Goal: Task Accomplishment & Management: Use online tool/utility

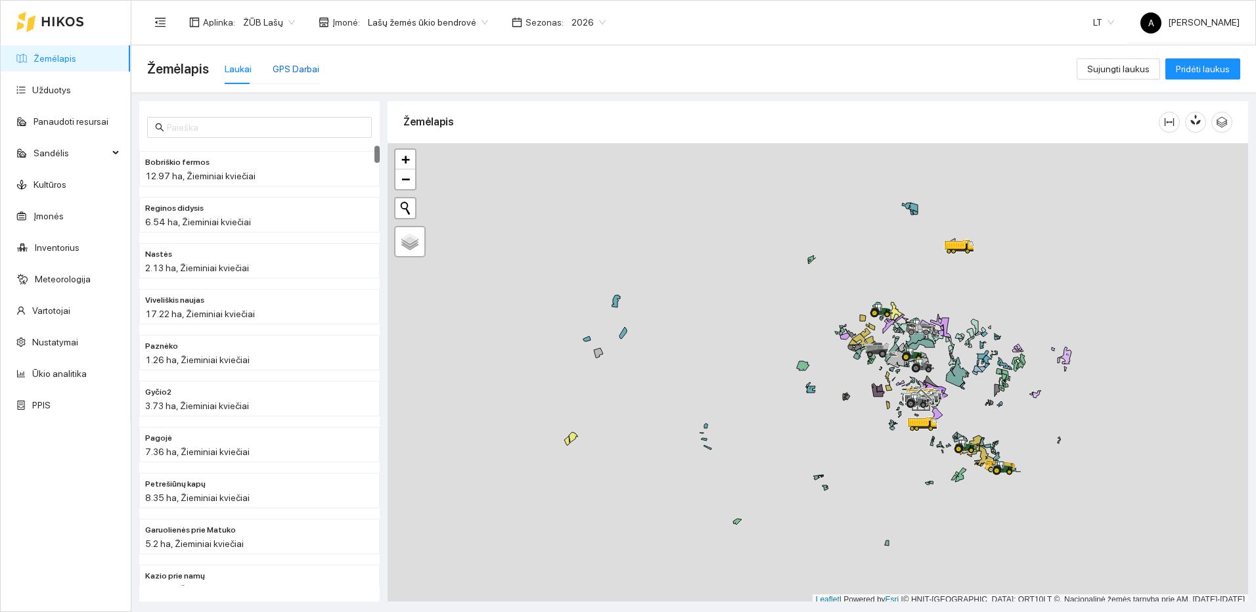
click at [307, 62] on div "GPS Darbai" at bounding box center [296, 69] width 47 height 14
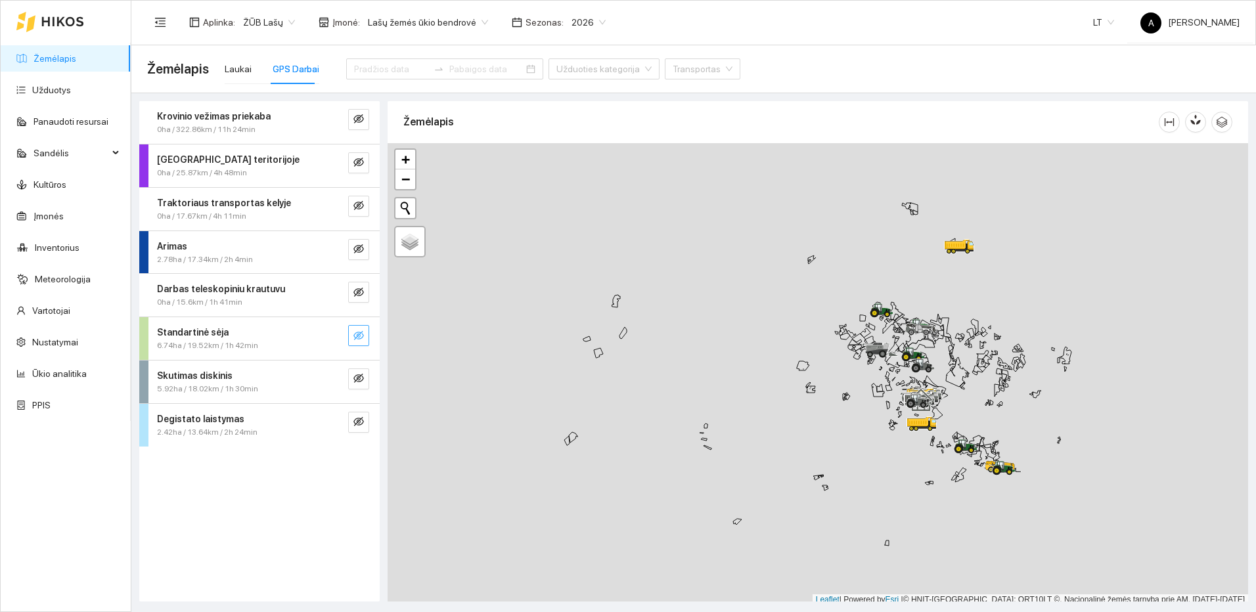
click at [361, 334] on icon "eye-invisible" at bounding box center [358, 335] width 11 height 11
click at [338, 330] on button "button" at bounding box center [332, 335] width 21 height 21
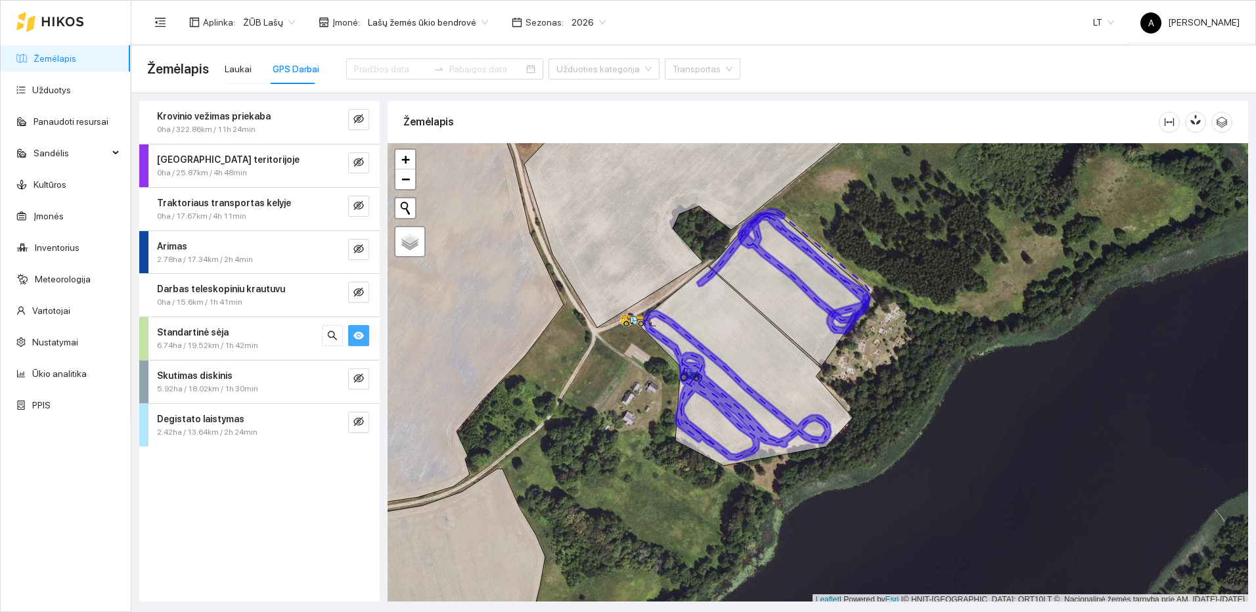
click at [357, 332] on icon "eye" at bounding box center [358, 336] width 11 height 8
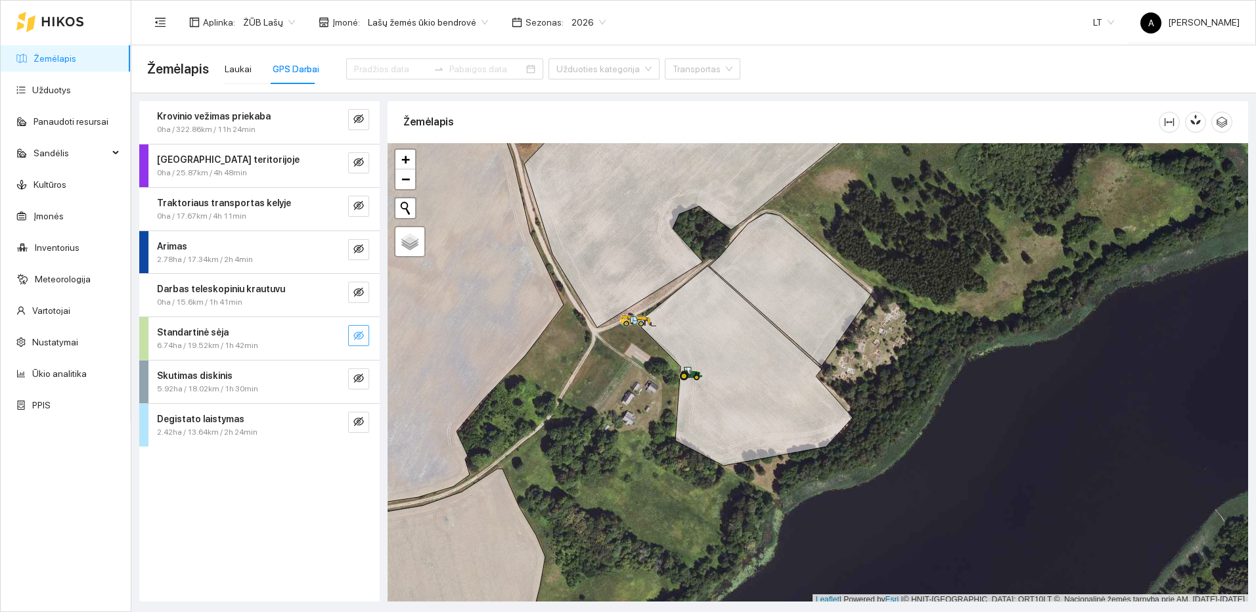
click at [357, 332] on icon "eye-invisible" at bounding box center [358, 335] width 11 height 9
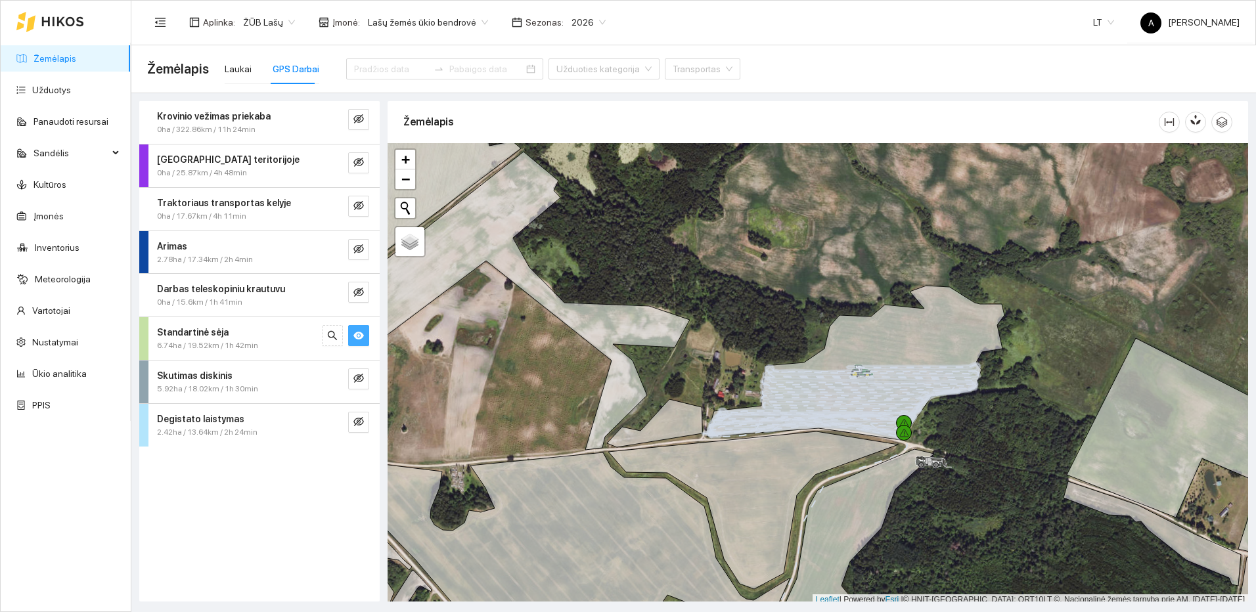
click at [353, 338] on button "button" at bounding box center [358, 335] width 21 height 21
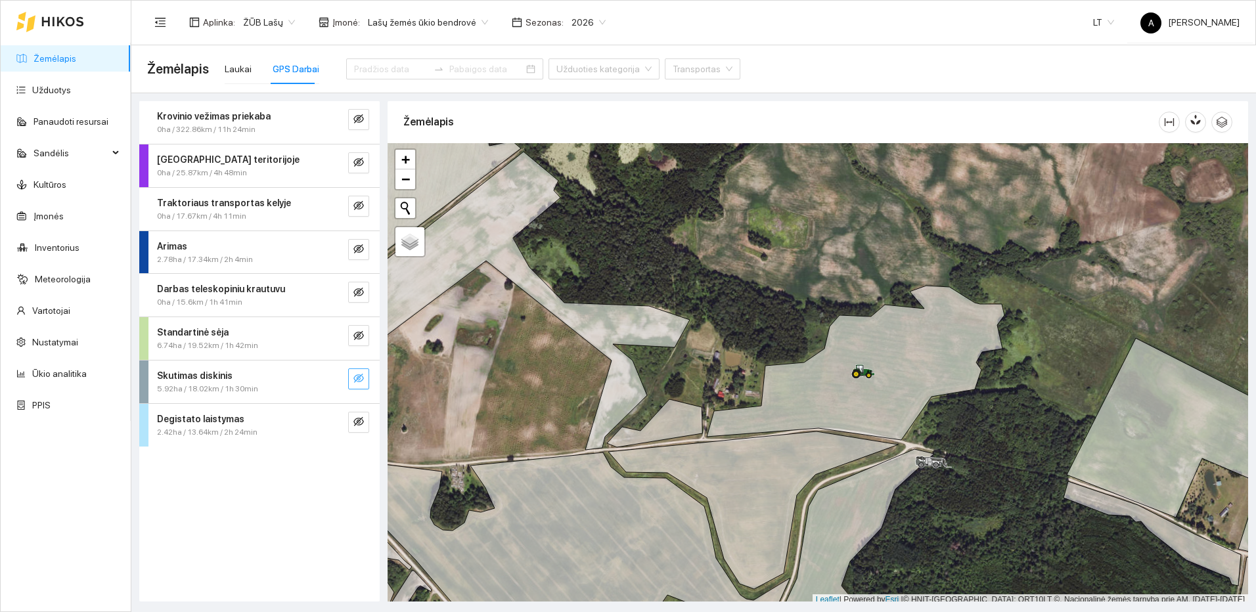
click at [355, 382] on icon "eye-invisible" at bounding box center [358, 378] width 11 height 9
click at [331, 378] on icon "search" at bounding box center [332, 378] width 11 height 11
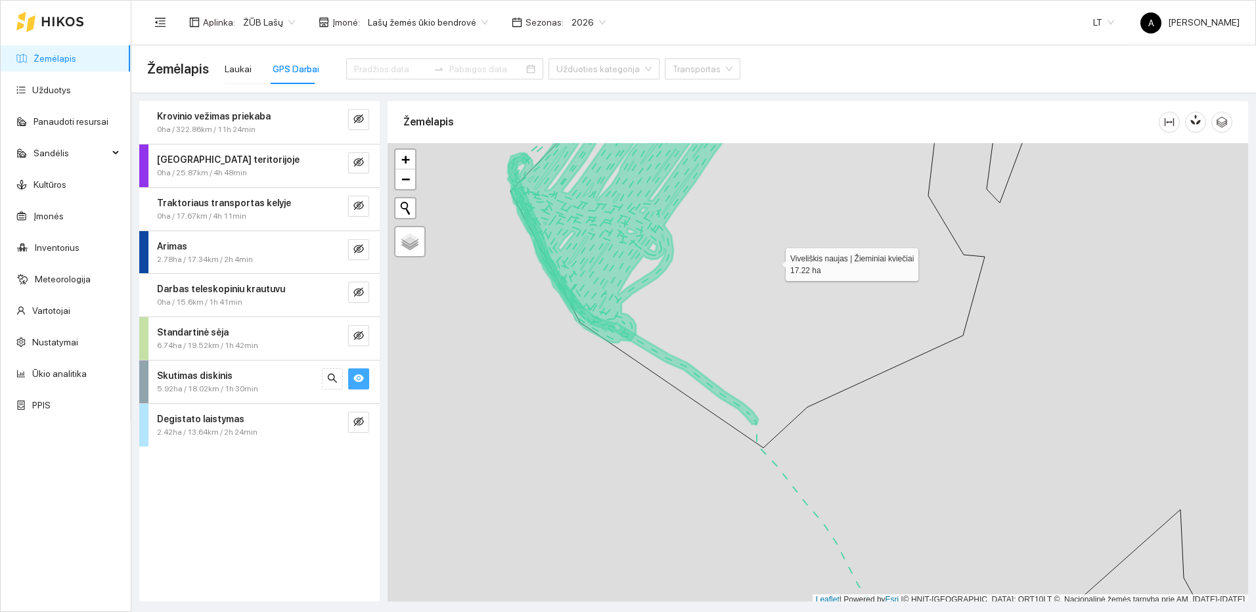
scroll to position [4, 0]
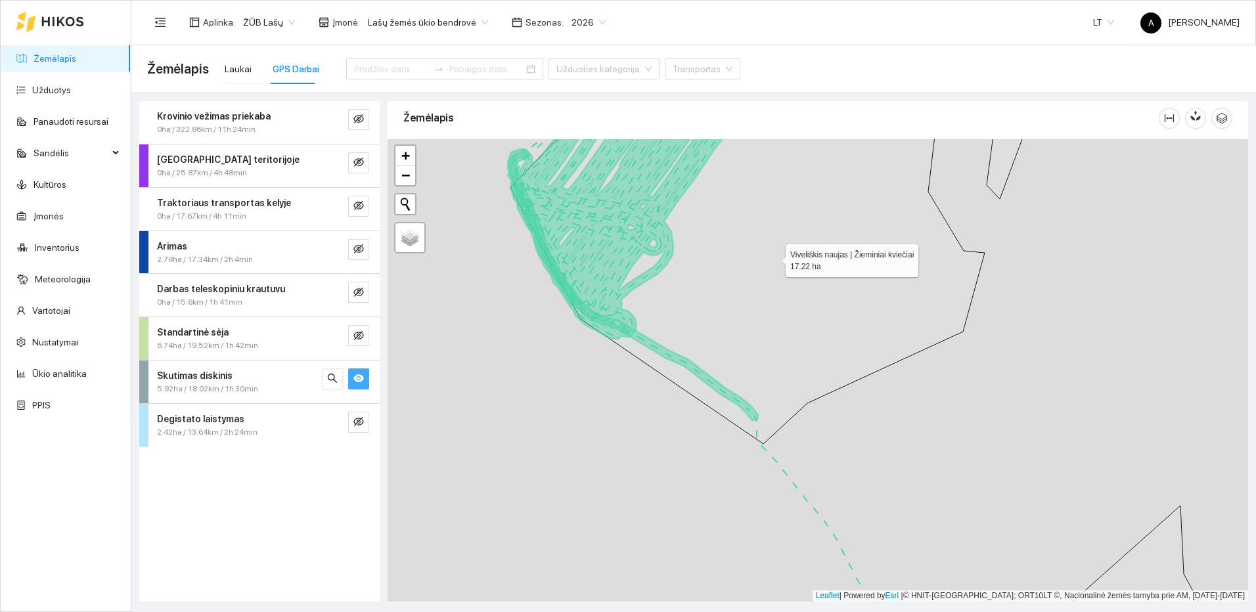
drag, startPoint x: 782, startPoint y: 194, endPoint x: 727, endPoint y: 432, distance: 244.6
click at [727, 432] on icon at bounding box center [766, 284] width 512 height 319
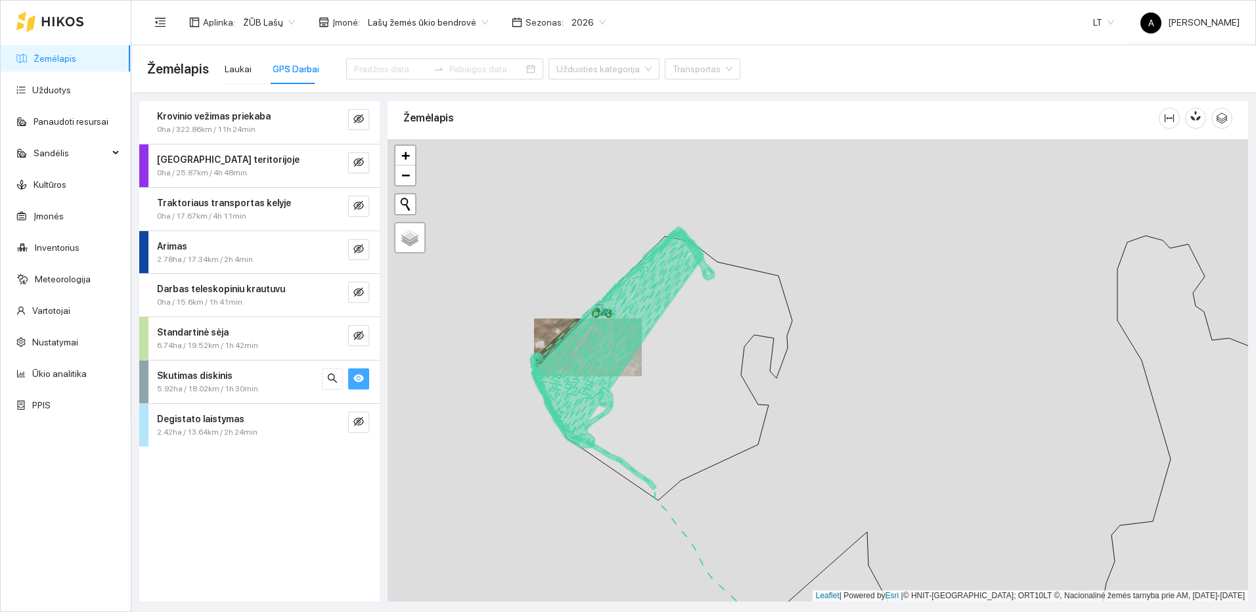
click at [367, 381] on button "button" at bounding box center [358, 379] width 21 height 21
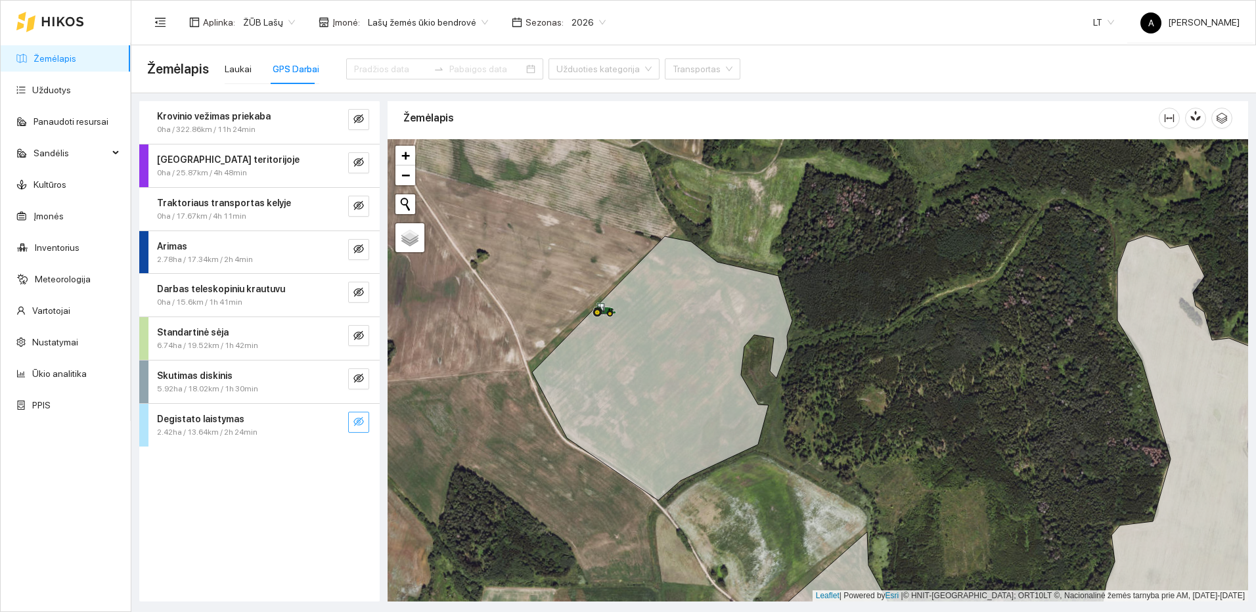
click at [357, 420] on icon "eye-invisible" at bounding box center [358, 422] width 11 height 11
click at [335, 424] on icon "search" at bounding box center [332, 422] width 11 height 11
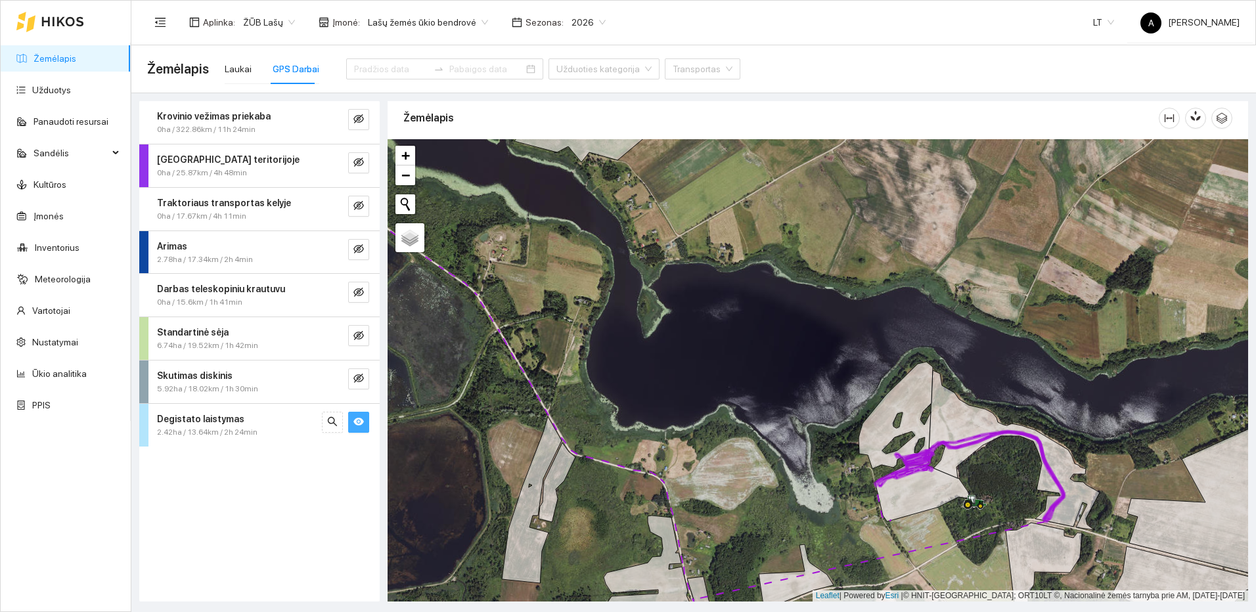
click at [359, 424] on icon "eye" at bounding box center [358, 422] width 11 height 8
click at [360, 249] on icon "eye-invisible" at bounding box center [359, 249] width 3 height 3
click at [341, 248] on button "button" at bounding box center [332, 249] width 21 height 21
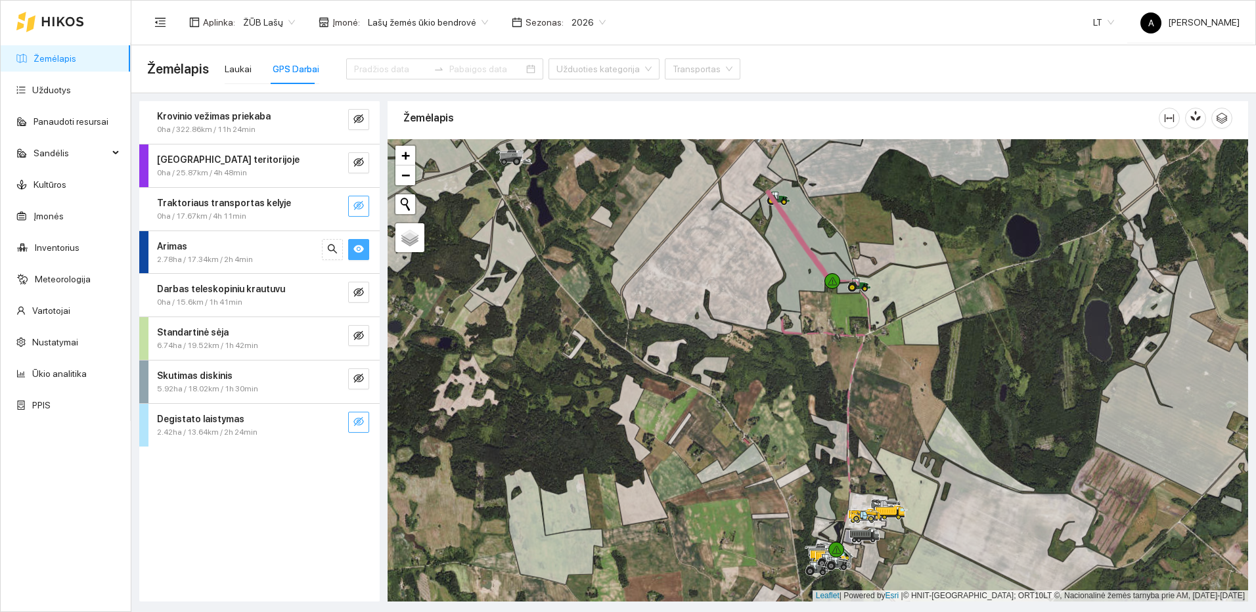
click at [358, 211] on icon "eye-invisible" at bounding box center [358, 205] width 11 height 11
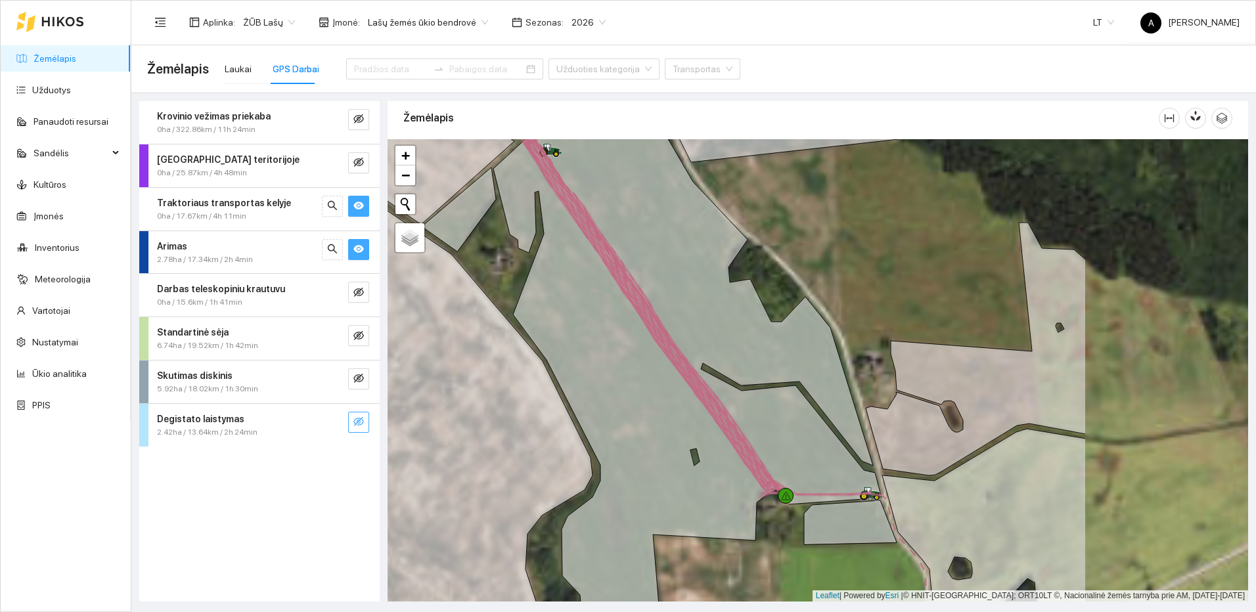
drag, startPoint x: 741, startPoint y: 401, endPoint x: 578, endPoint y: 365, distance: 166.9
click at [578, 365] on icon at bounding box center [687, 355] width 388 height 531
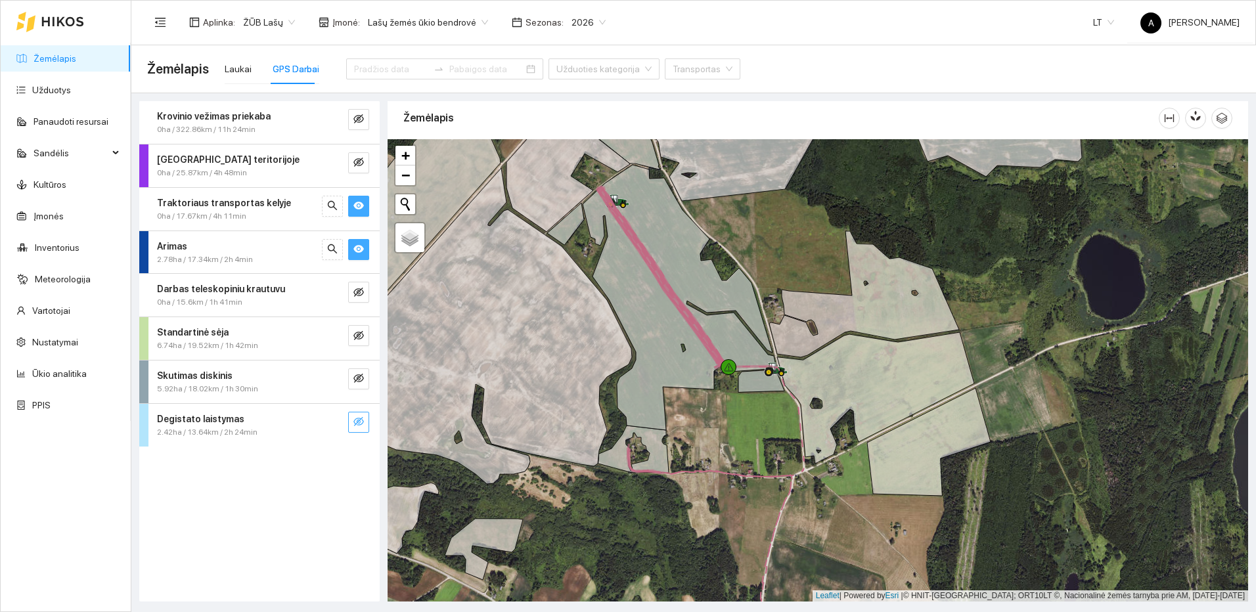
click at [353, 203] on button "button" at bounding box center [358, 206] width 21 height 21
